Goal: Find specific page/section: Find specific page/section

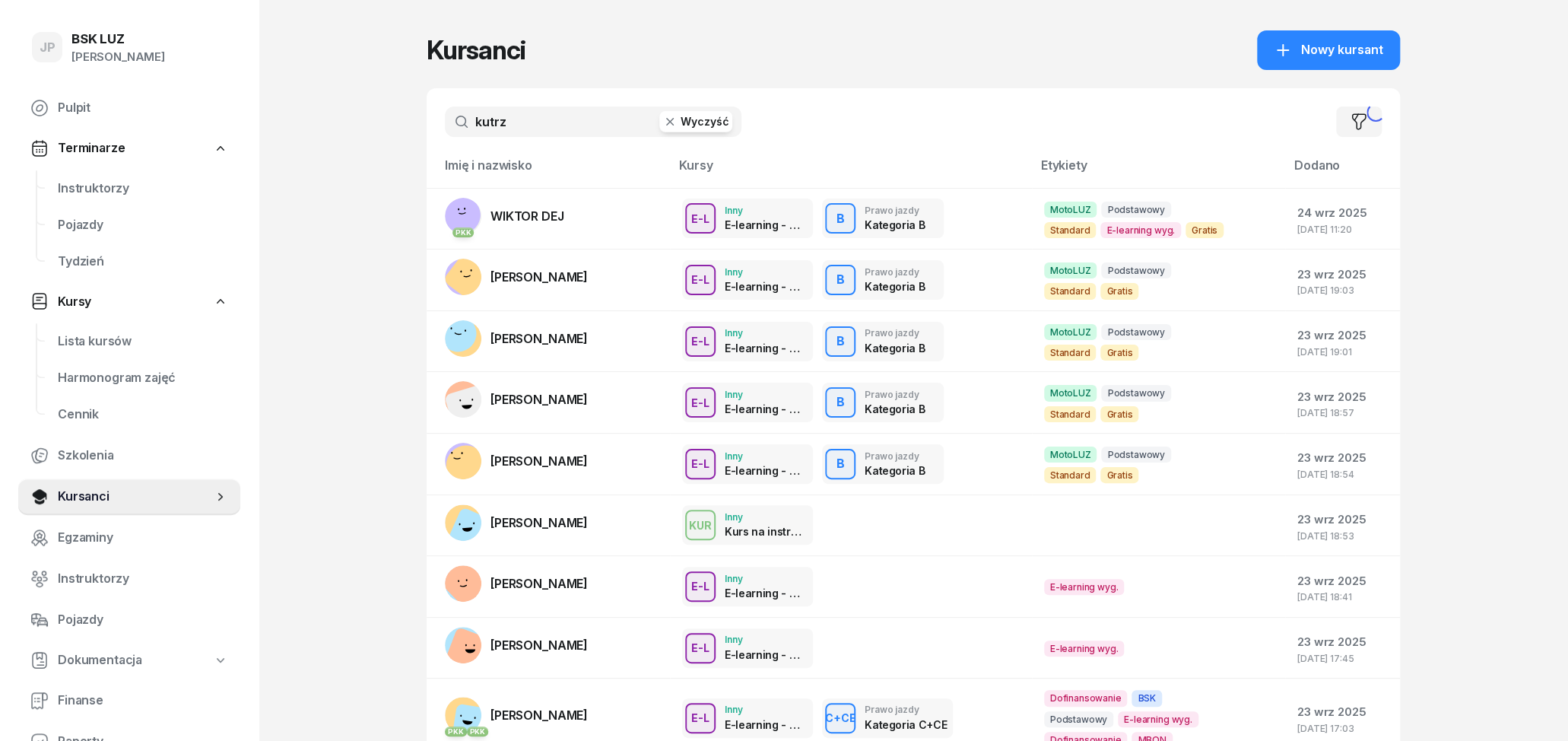
type input "kutrz"
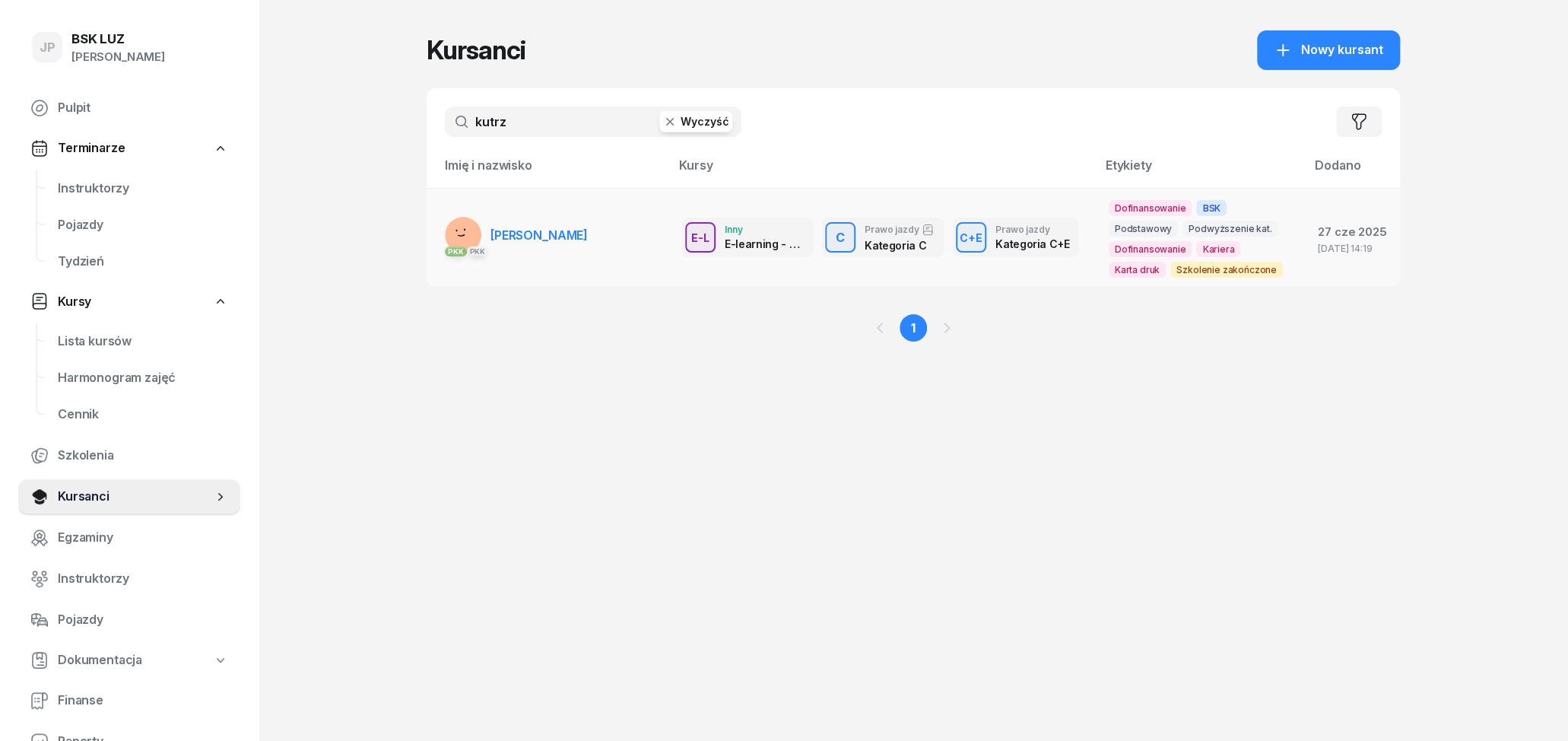
click at [527, 227] on link "PKK PKK [PERSON_NAME]" at bounding box center [516, 235] width 143 height 37
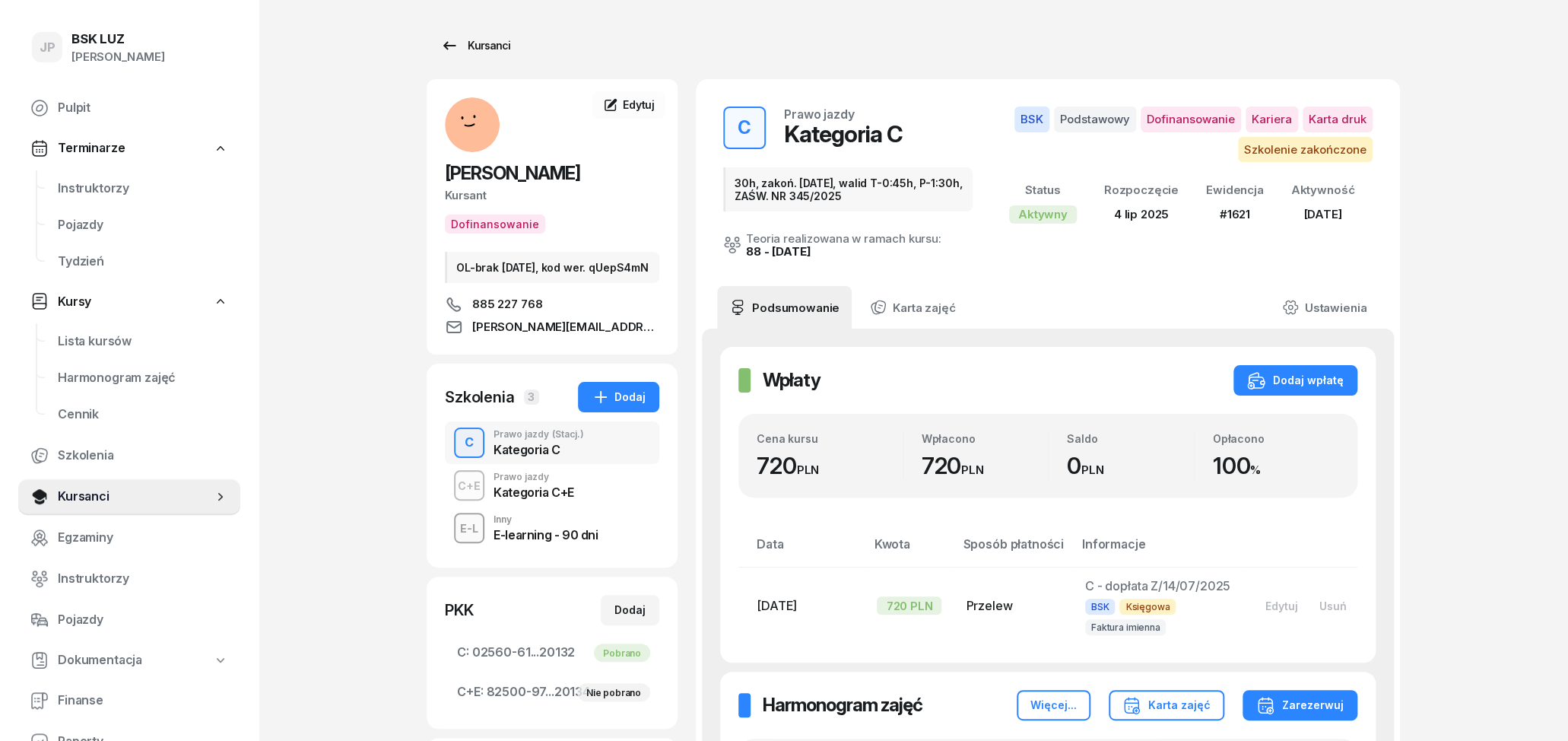
click at [483, 46] on div "Kursanci" at bounding box center [475, 46] width 70 height 18
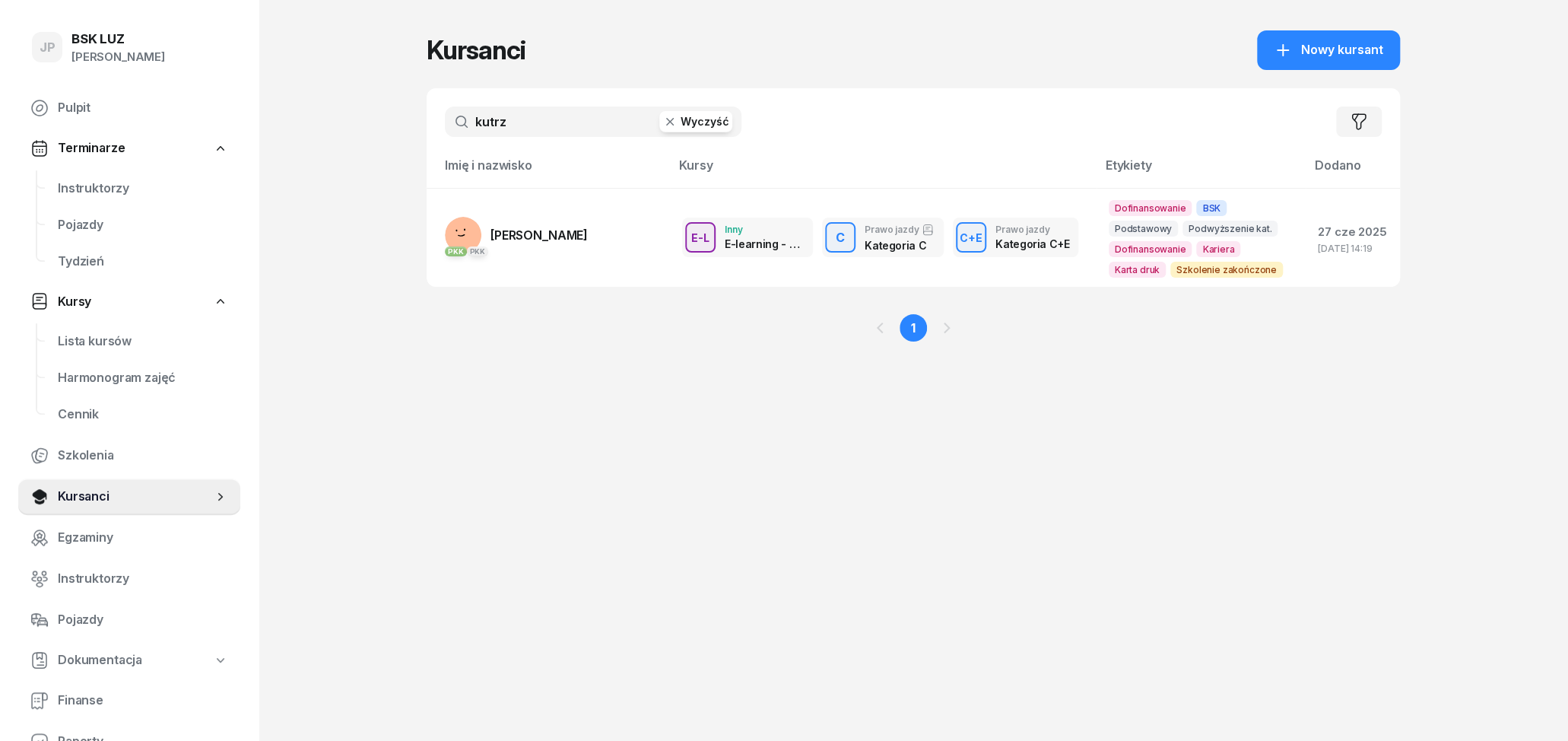
click at [698, 114] on button "Wyczyść" at bounding box center [696, 121] width 73 height 21
click at [589, 119] on input "text" at bounding box center [593, 121] width 296 height 30
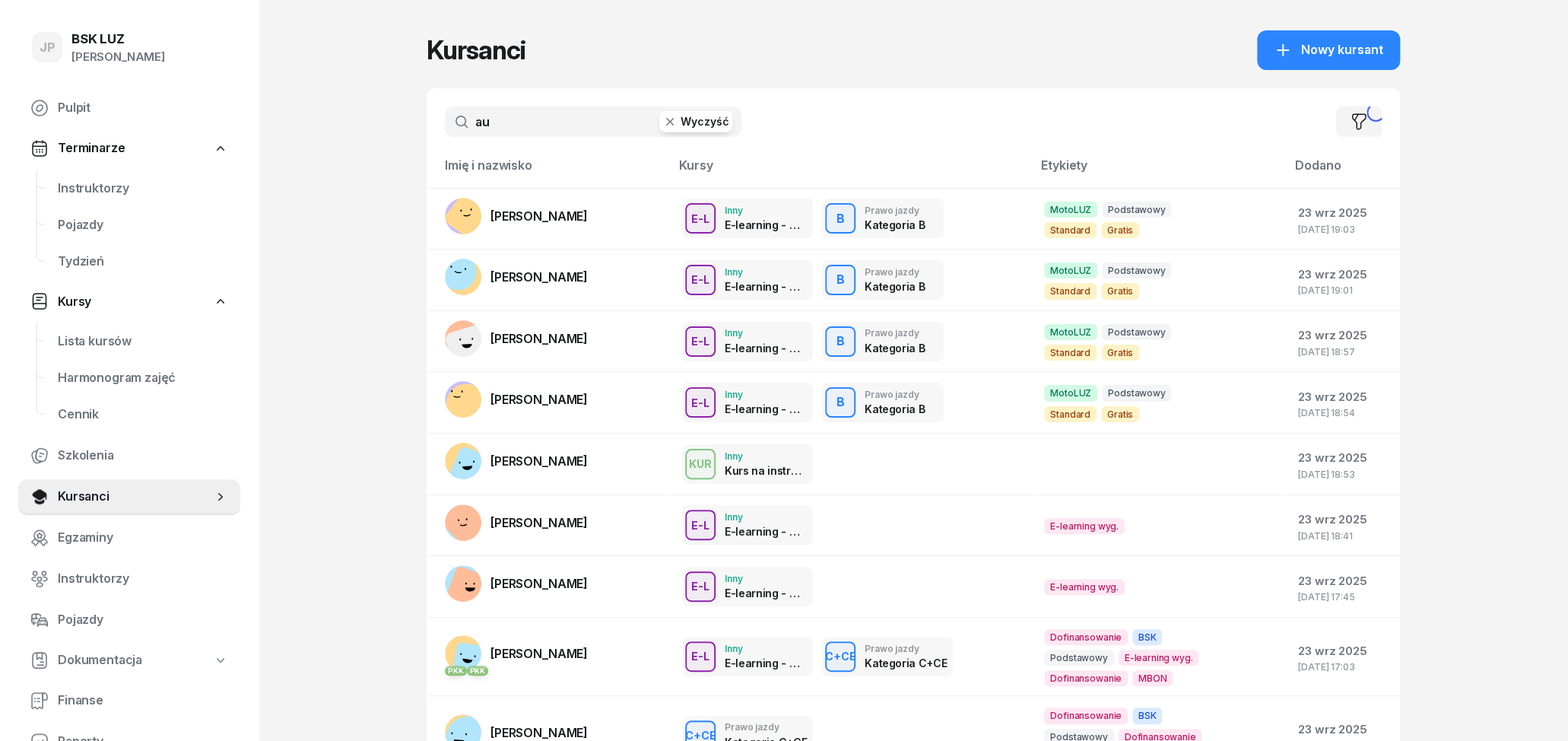
type input "aug"
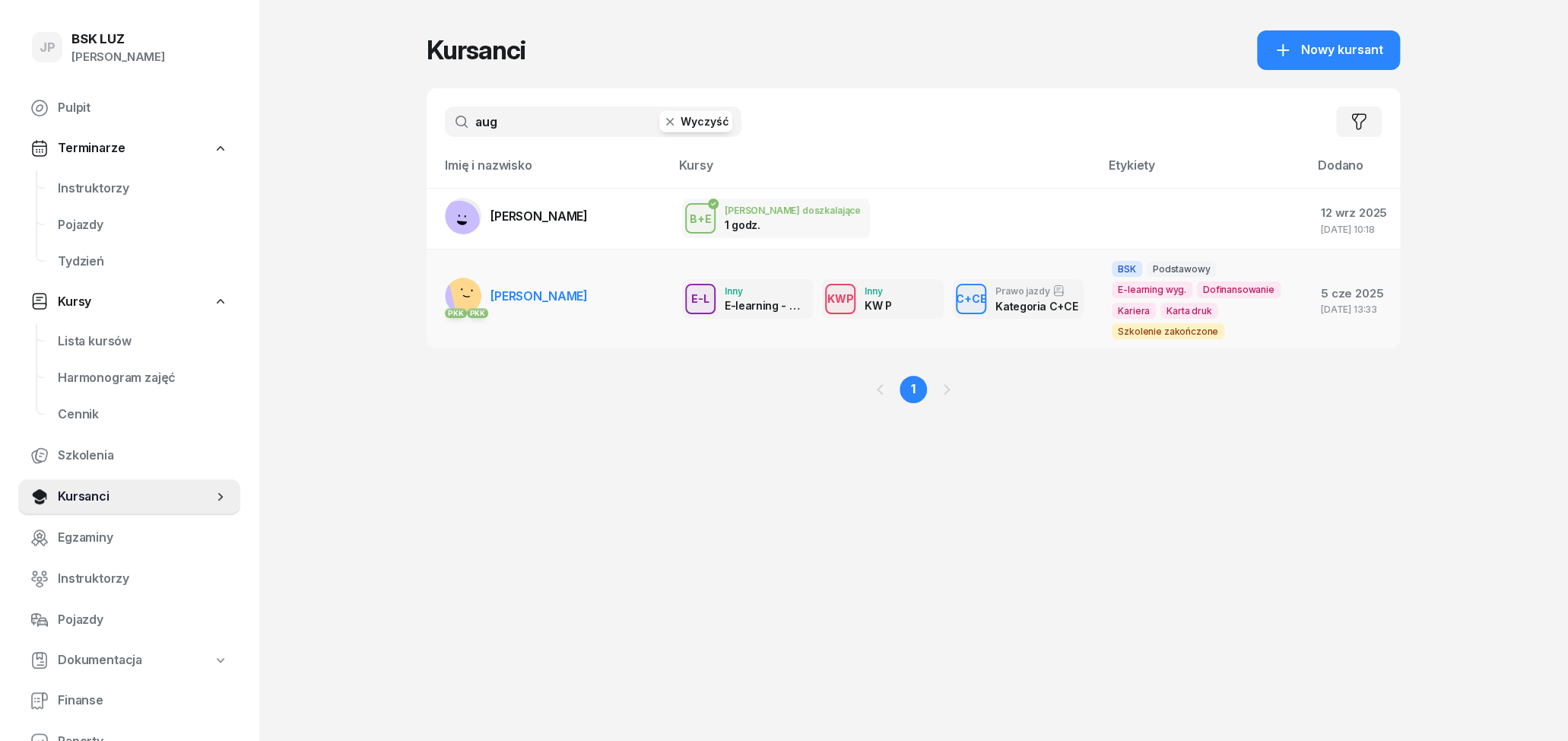
click at [574, 302] on span "[PERSON_NAME]" at bounding box center [539, 296] width 98 height 16
